Goal: Task Accomplishment & Management: Manage account settings

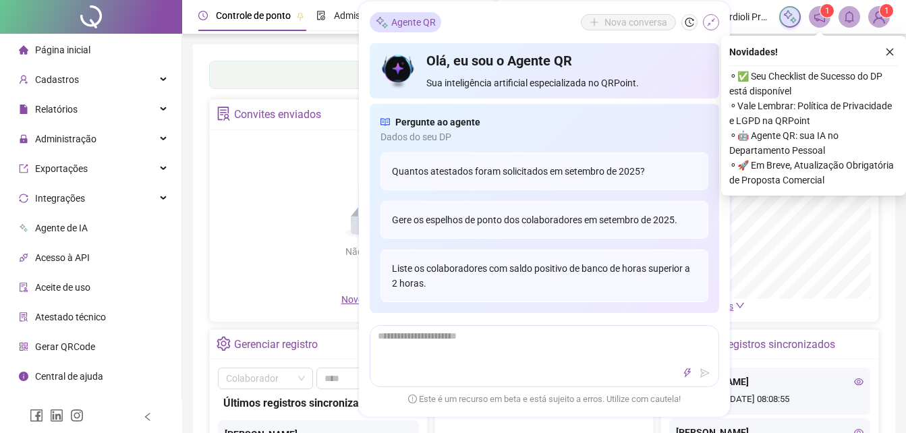
click at [712, 20] on icon "shrink" at bounding box center [711, 22] width 8 height 8
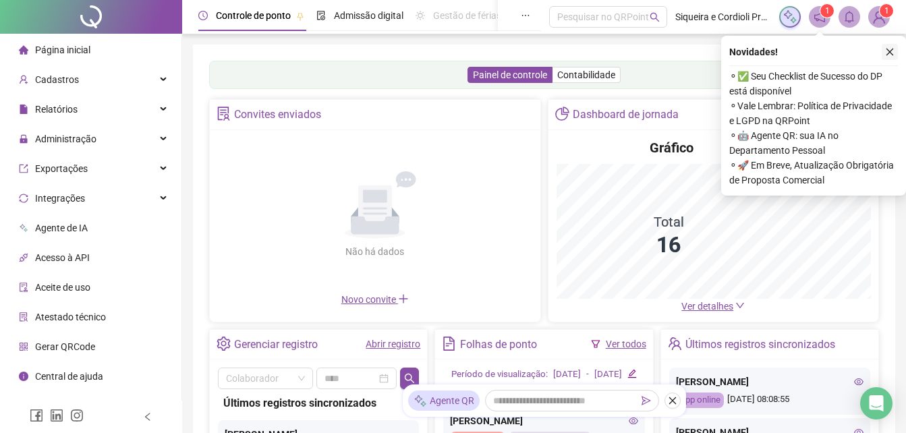
click at [885, 51] on button "button" at bounding box center [890, 52] width 16 height 16
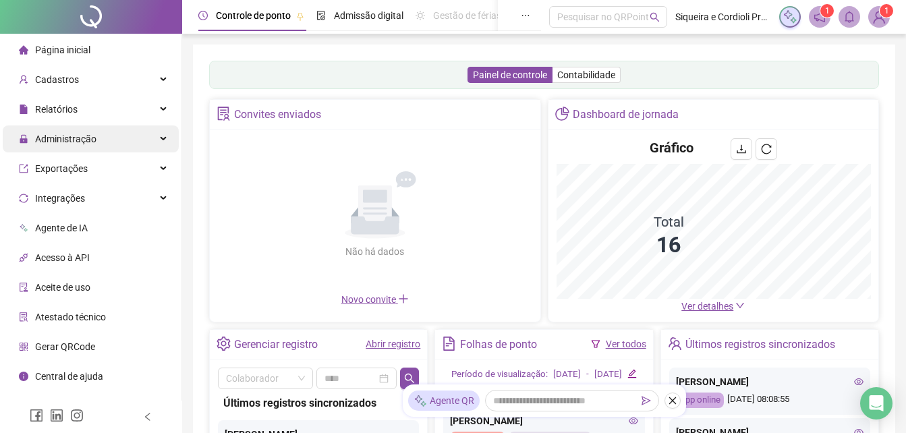
click at [159, 134] on div "Administração" at bounding box center [91, 139] width 176 height 27
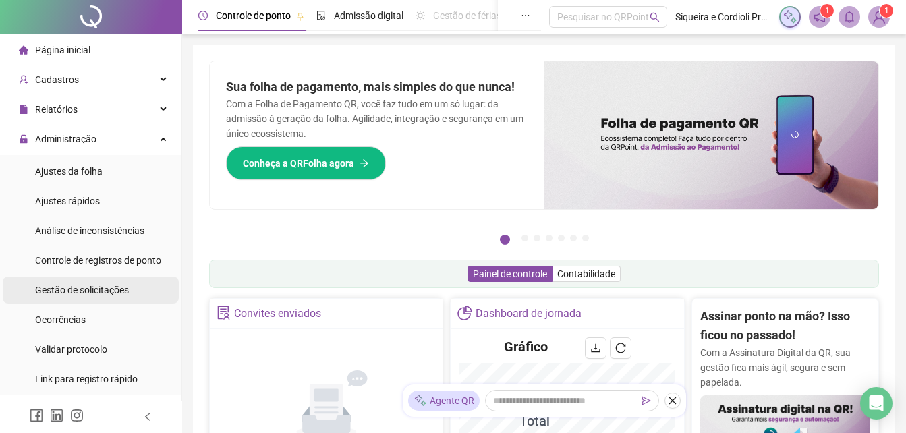
click at [128, 289] on li "Gestão de solicitações" at bounding box center [91, 290] width 176 height 27
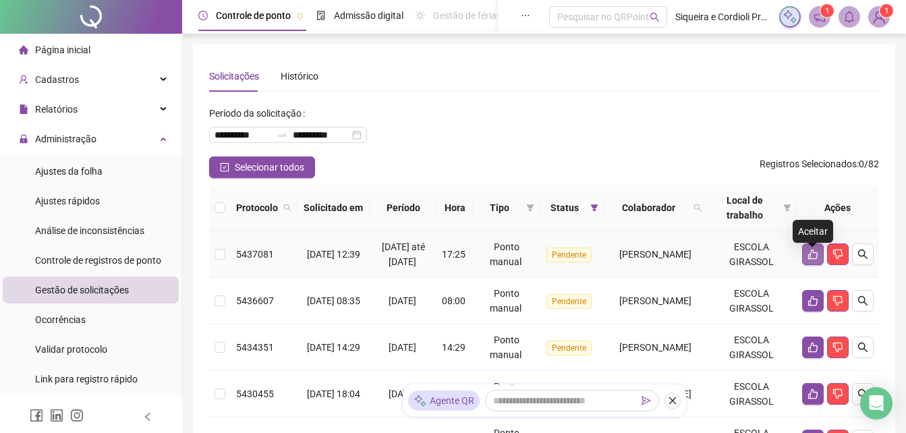
click at [814, 260] on icon "like" at bounding box center [813, 254] width 11 height 11
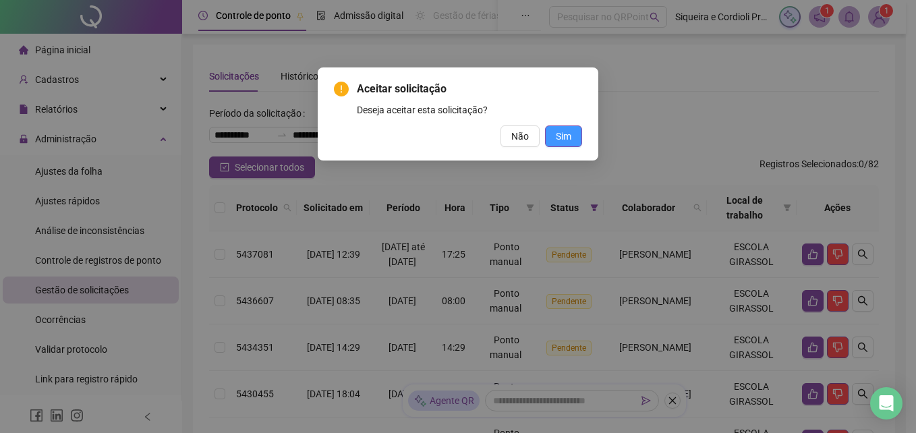
click at [568, 138] on span "Sim" at bounding box center [564, 136] width 16 height 15
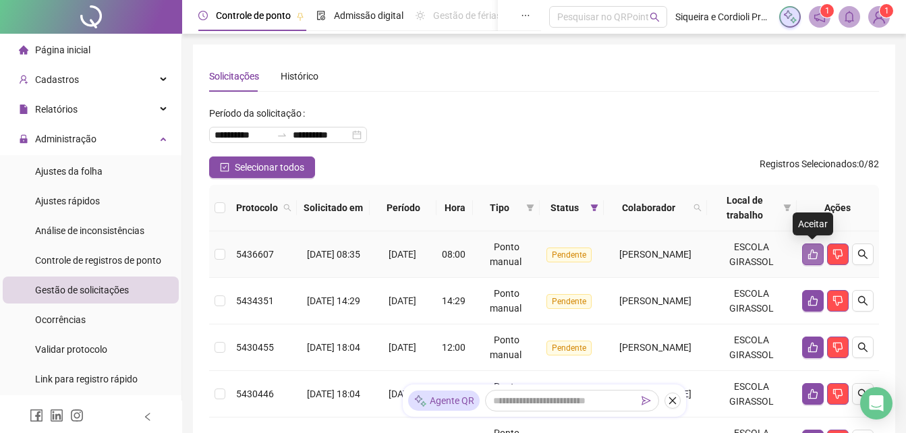
click at [810, 253] on icon "like" at bounding box center [813, 254] width 11 height 11
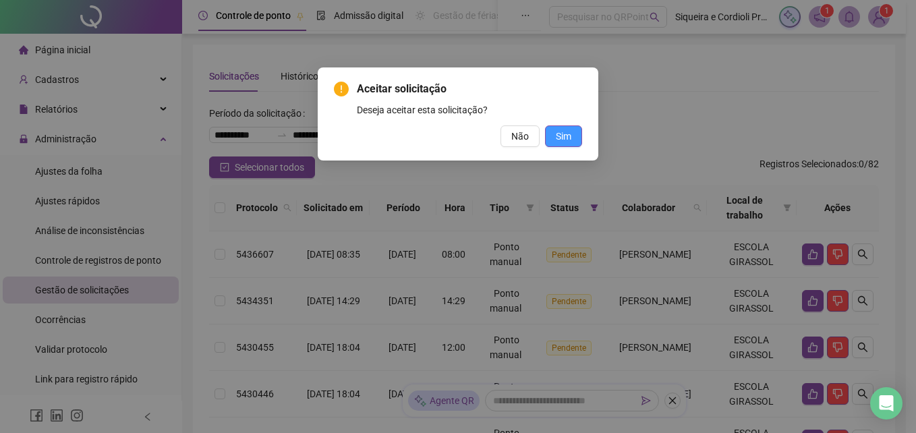
click at [560, 139] on span "Sim" at bounding box center [564, 136] width 16 height 15
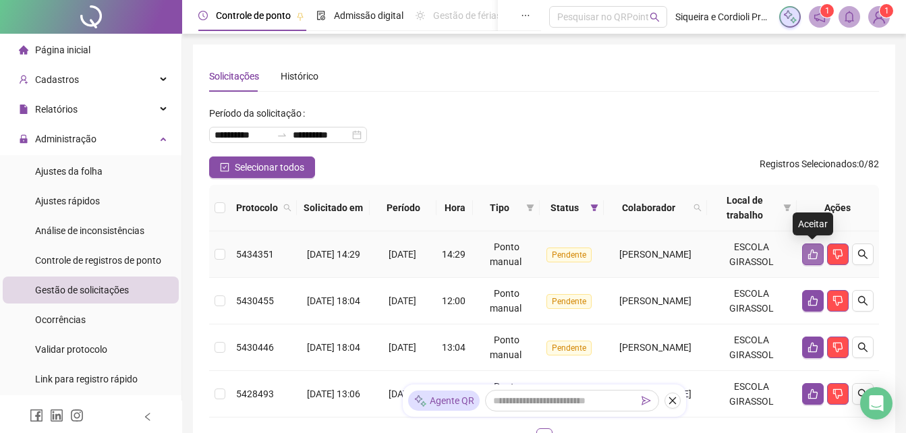
click at [818, 255] on icon "like" at bounding box center [813, 254] width 11 height 11
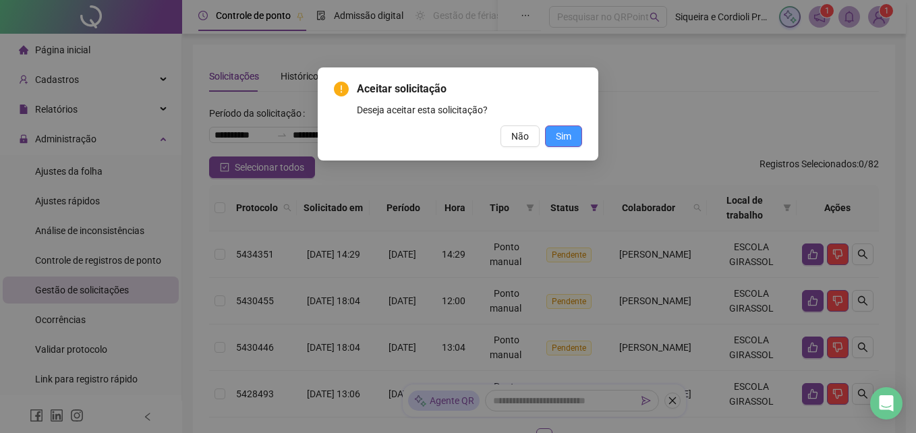
click at [560, 132] on span "Sim" at bounding box center [564, 136] width 16 height 15
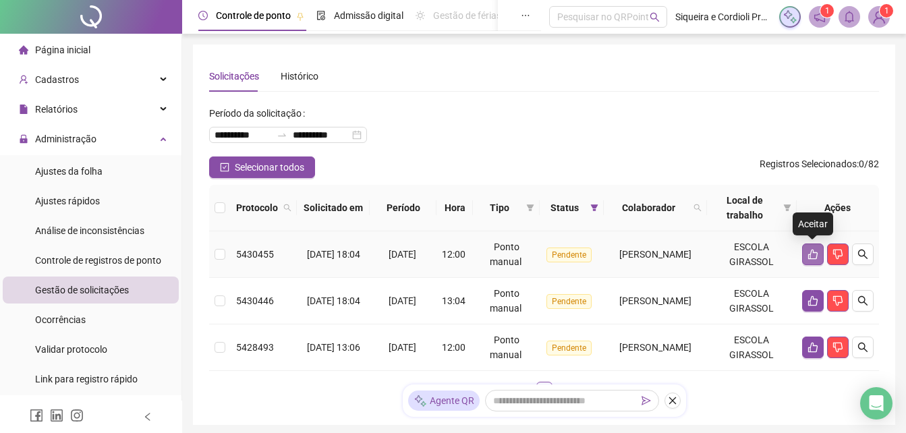
click at [808, 251] on icon "like" at bounding box center [813, 254] width 11 height 11
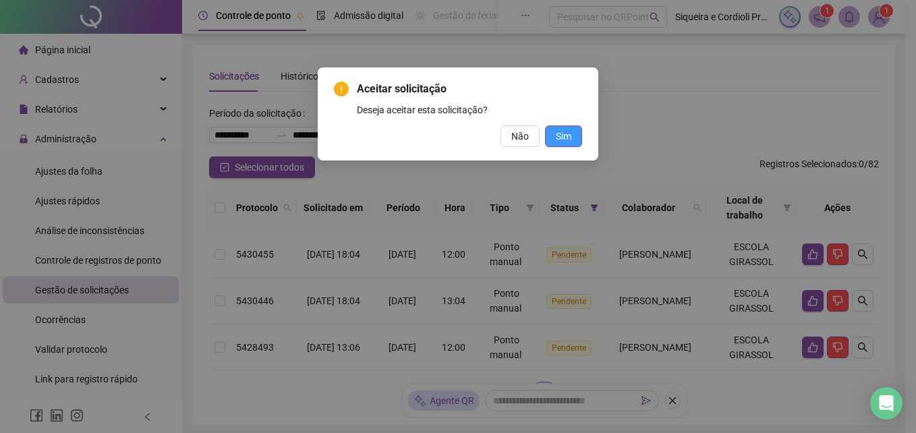
click at [573, 138] on button "Sim" at bounding box center [563, 137] width 37 height 22
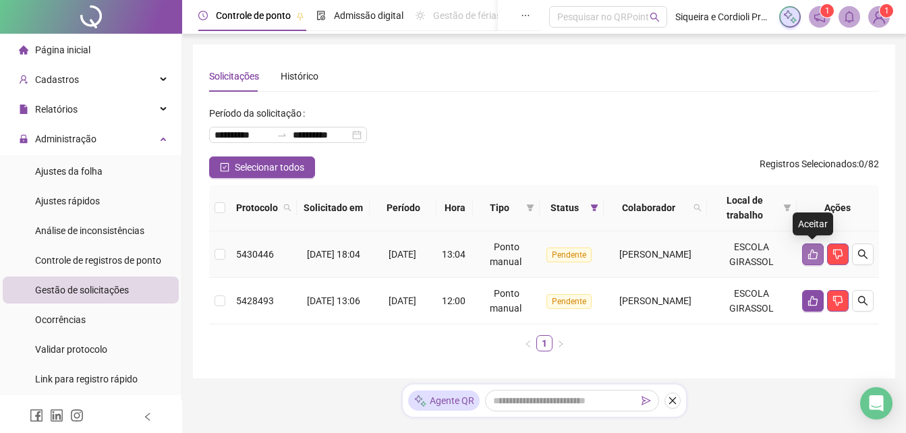
click at [814, 249] on icon "like" at bounding box center [813, 254] width 11 height 11
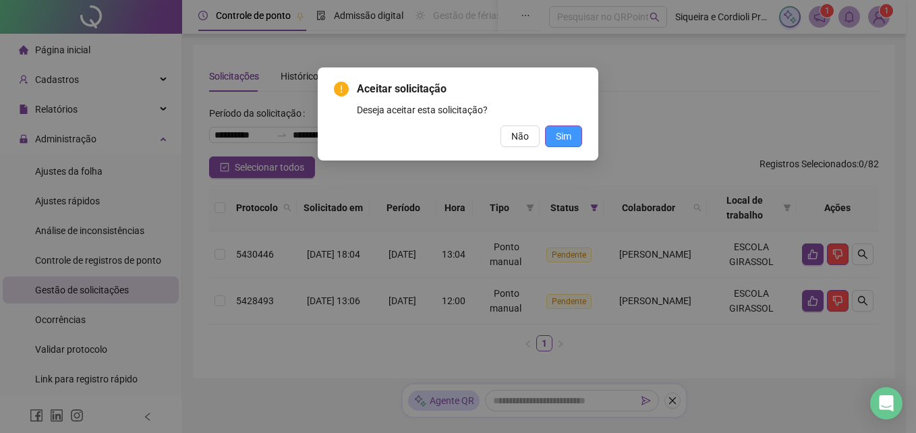
click at [565, 133] on span "Sim" at bounding box center [564, 136] width 16 height 15
click at [564, 132] on span "Sim" at bounding box center [564, 136] width 16 height 15
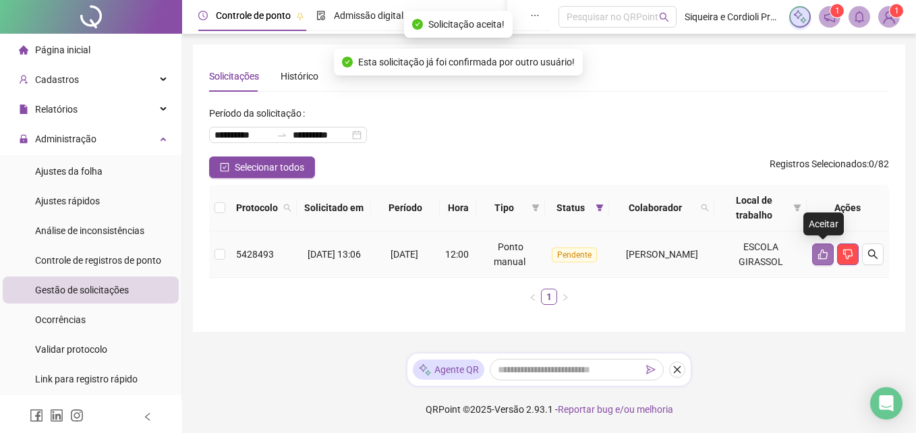
click at [818, 248] on button "button" at bounding box center [823, 255] width 22 height 22
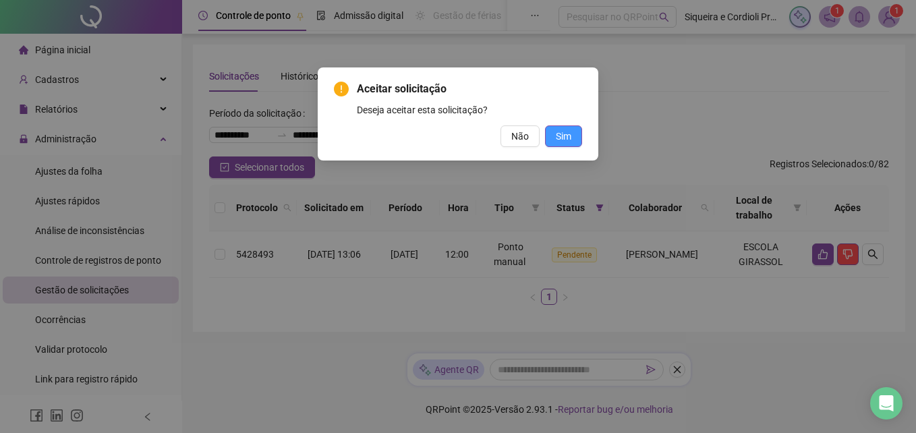
click at [567, 132] on span "Sim" at bounding box center [564, 136] width 16 height 15
